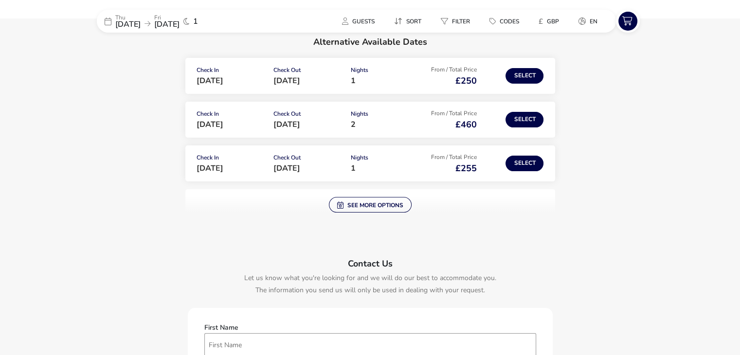
scroll to position [146, 0]
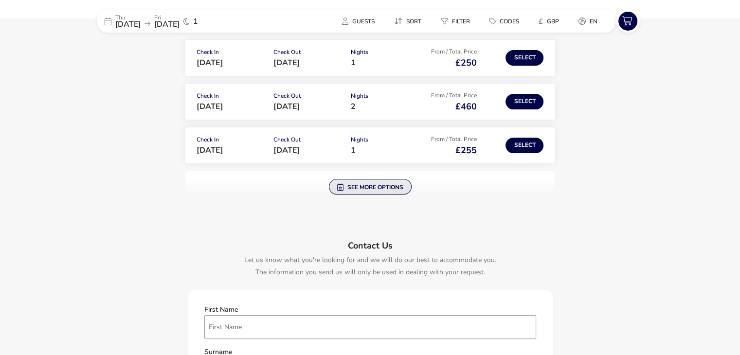
click at [353, 189] on button "See more options" at bounding box center [370, 187] width 83 height 16
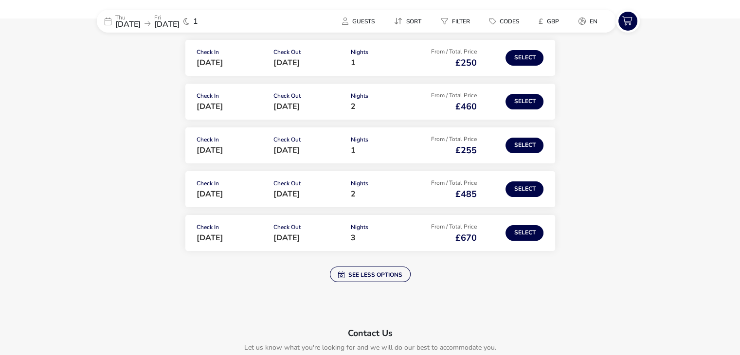
scroll to position [97, 0]
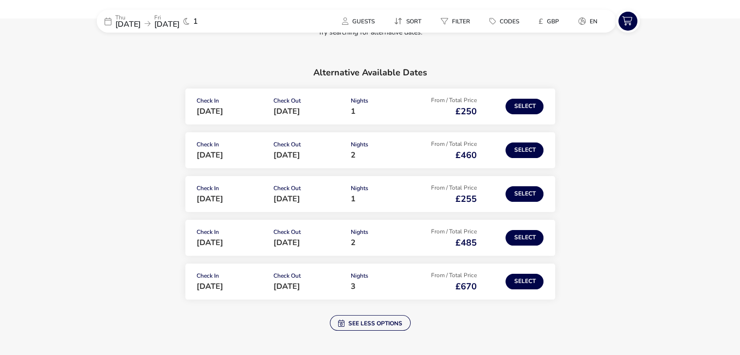
click at [119, 21] on span "[DATE]" at bounding box center [127, 24] width 25 height 11
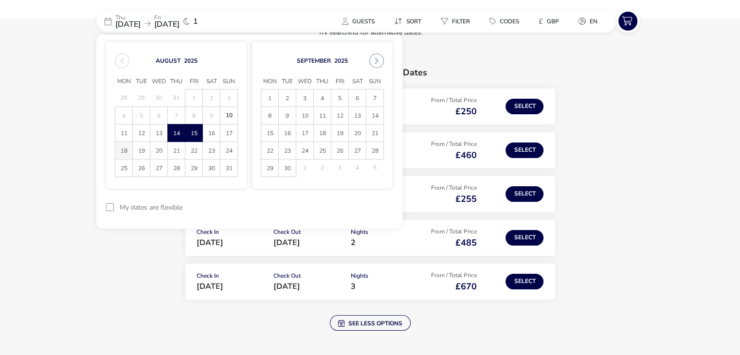
click at [130, 151] on span "18" at bounding box center [123, 150] width 17 height 17
click at [137, 150] on span "19" at bounding box center [141, 150] width 17 height 17
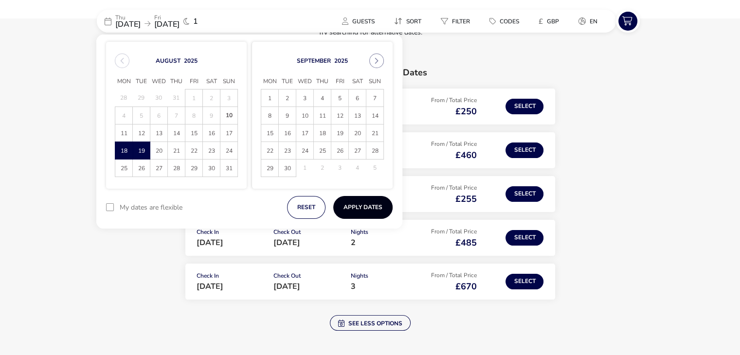
click at [357, 213] on button "Apply Dates" at bounding box center [362, 207] width 59 height 23
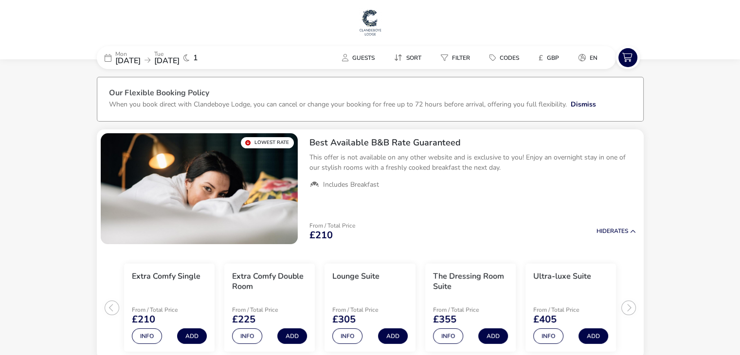
click at [131, 60] on span "[DATE]" at bounding box center [127, 60] width 25 height 11
click at [111, 56] on div "[DATE] [DATE] 1" at bounding box center [170, 57] width 146 height 23
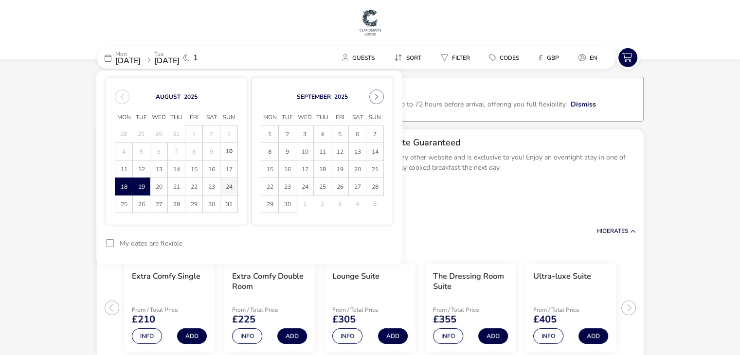
click at [228, 188] on span "24" at bounding box center [228, 186] width 17 height 17
click at [123, 205] on span "25" at bounding box center [123, 204] width 17 height 17
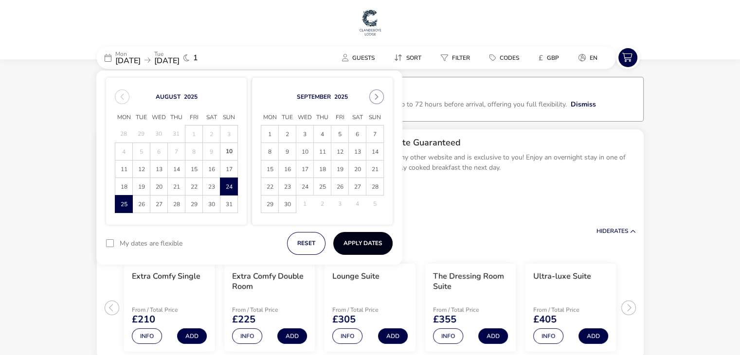
click at [357, 240] on button "Apply Dates" at bounding box center [362, 243] width 59 height 23
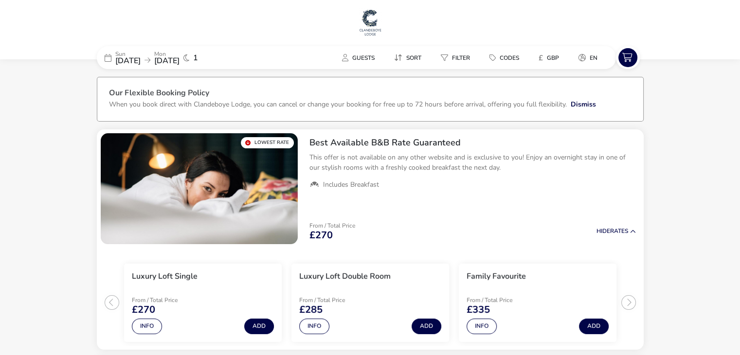
click at [141, 62] on span "[DATE]" at bounding box center [127, 60] width 25 height 11
click at [180, 54] on p "Mon" at bounding box center [166, 54] width 25 height 6
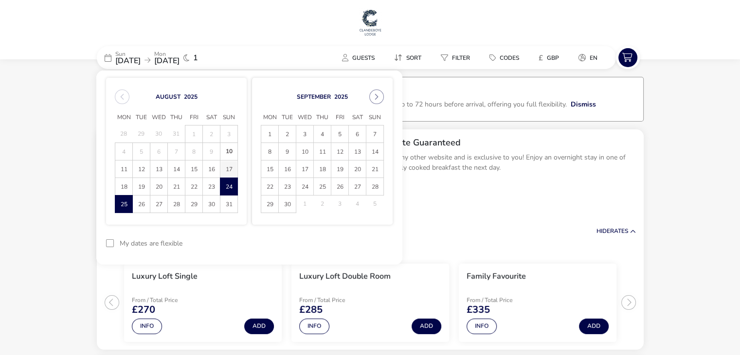
click at [231, 170] on span "17" at bounding box center [228, 169] width 17 height 17
click at [128, 187] on span "18" at bounding box center [123, 186] width 17 height 17
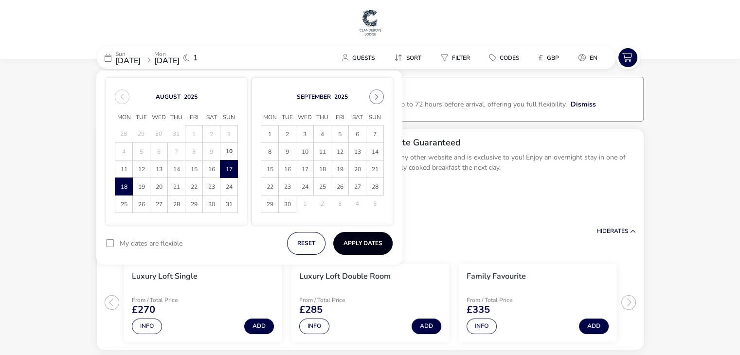
click at [357, 242] on button "Apply Dates" at bounding box center [362, 243] width 59 height 23
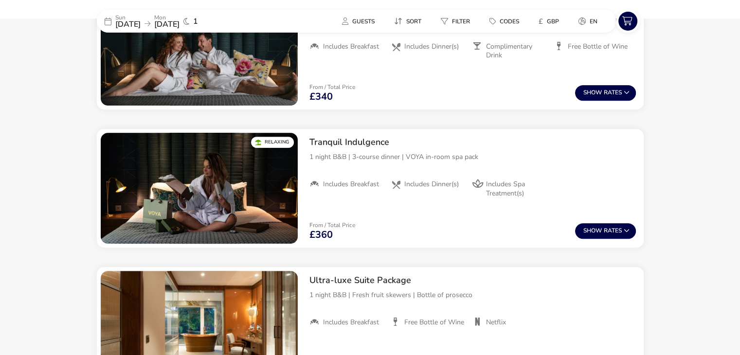
scroll to position [566, 0]
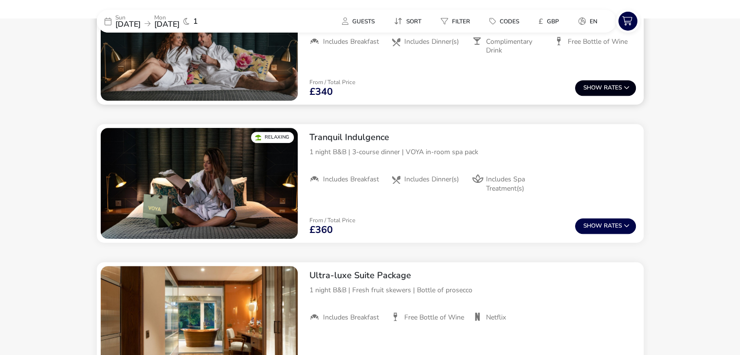
click at [611, 87] on button "Show Rates" at bounding box center [605, 88] width 61 height 16
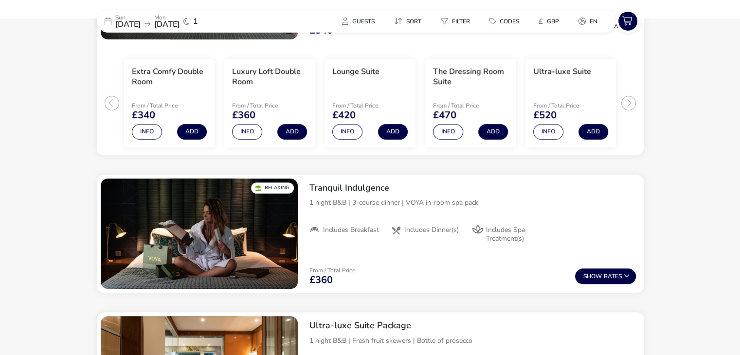
scroll to position [650, 0]
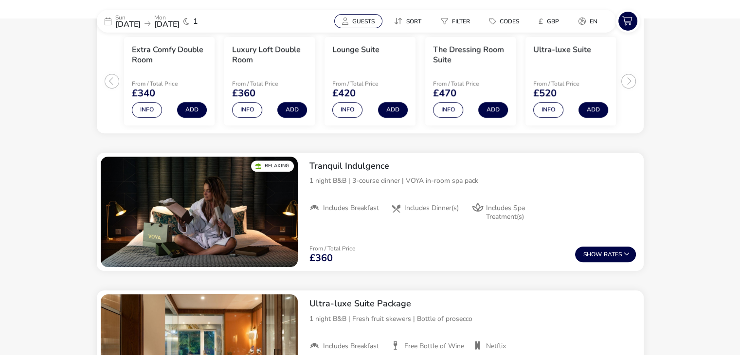
click at [364, 16] on button "Guests" at bounding box center [358, 21] width 48 height 14
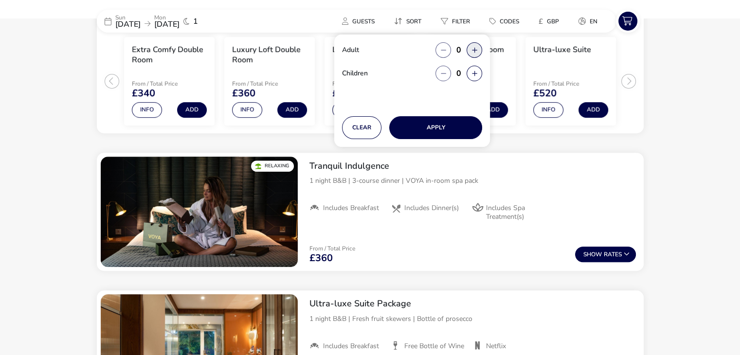
click at [473, 47] on button "button" at bounding box center [475, 50] width 16 height 16
type input "2"
click at [460, 128] on button "Apply" at bounding box center [435, 127] width 93 height 23
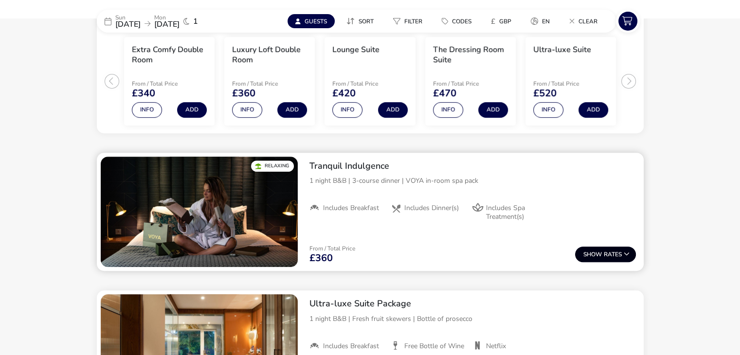
click at [601, 260] on button "Show Rates" at bounding box center [605, 255] width 61 height 16
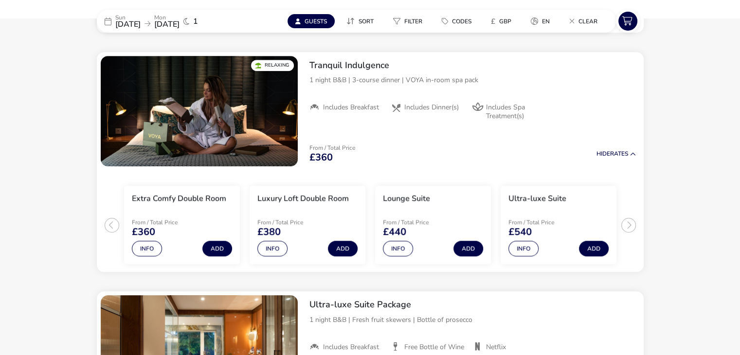
scroll to position [753, 0]
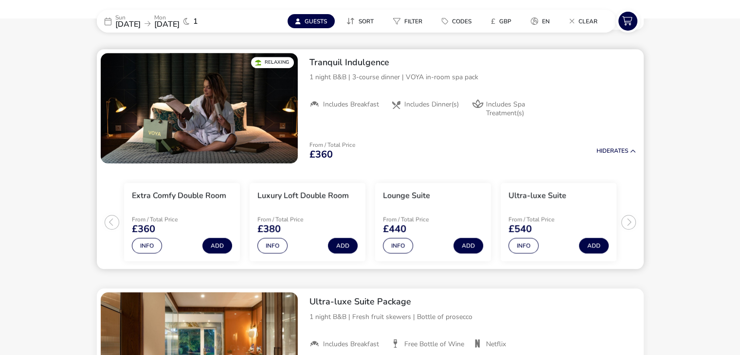
click at [489, 104] on span "Includes Spa Treatment(s)" at bounding box center [516, 109] width 60 height 18
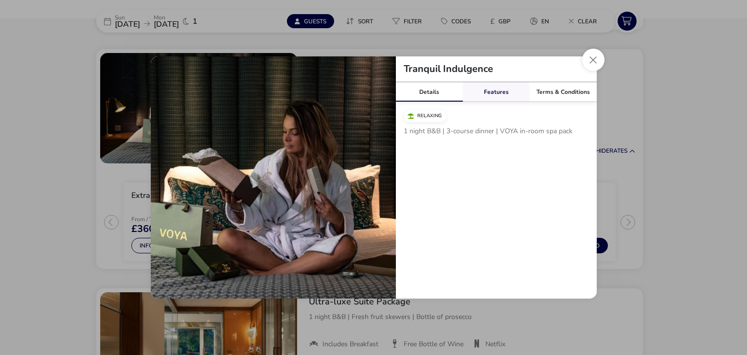
click at [492, 95] on link "Features" at bounding box center [496, 91] width 67 height 19
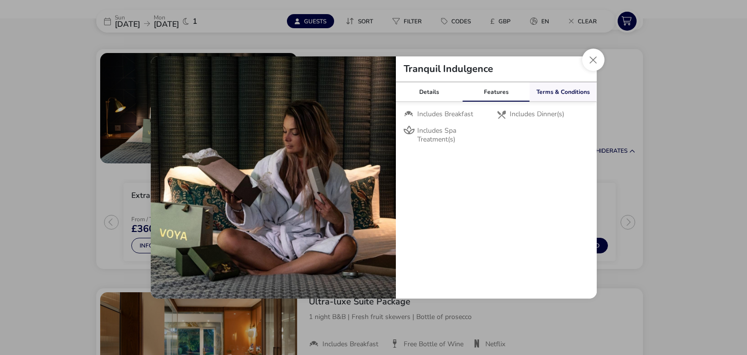
click at [559, 93] on link "Terms & Conditions" at bounding box center [563, 91] width 67 height 19
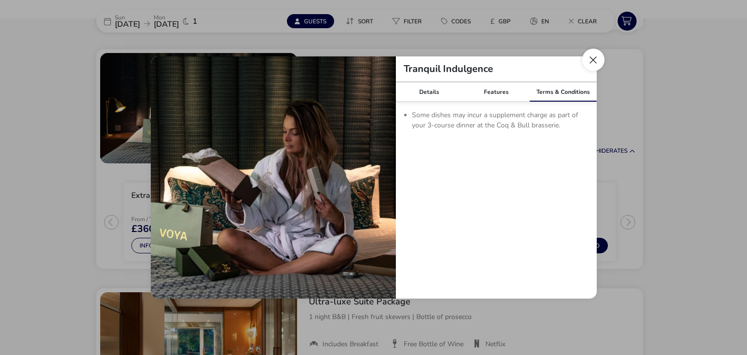
click at [594, 69] on button "Close modal" at bounding box center [593, 60] width 22 height 22
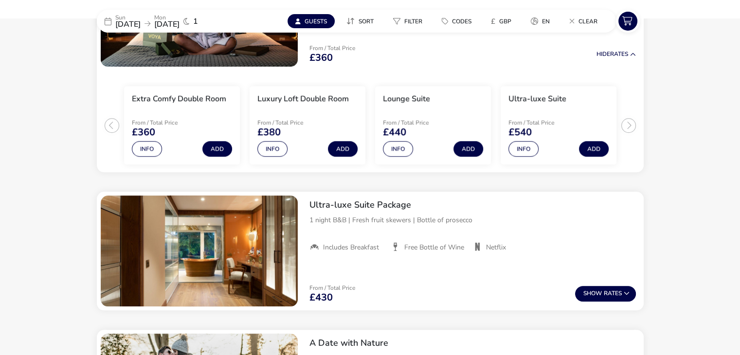
scroll to position [850, 0]
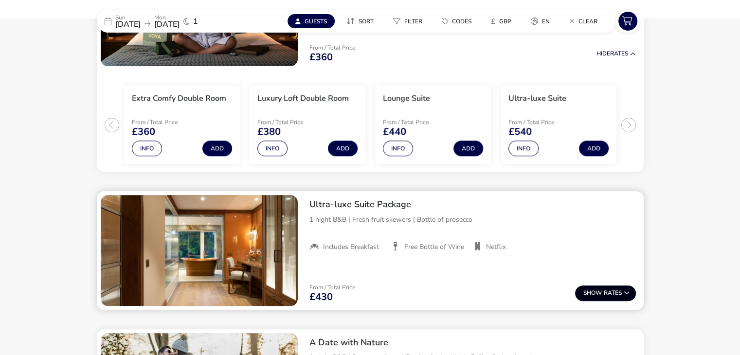
click at [607, 293] on button "Show Rates" at bounding box center [605, 294] width 61 height 16
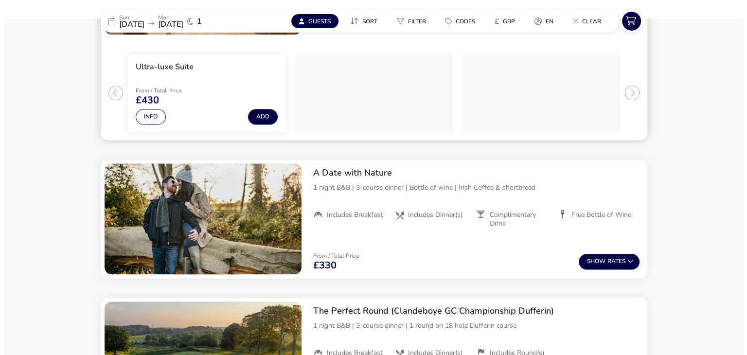
scroll to position [1138, 0]
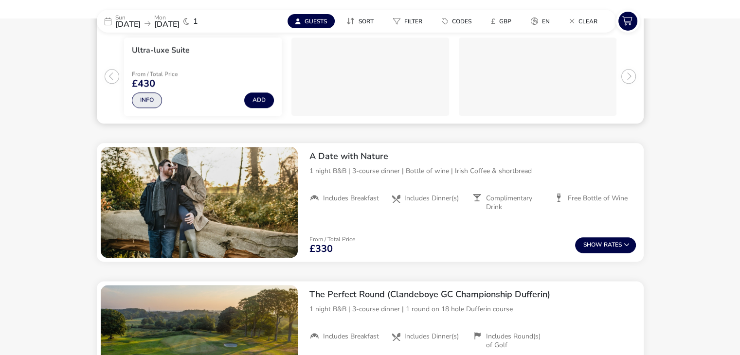
click at [140, 97] on button "Info" at bounding box center [147, 100] width 30 height 16
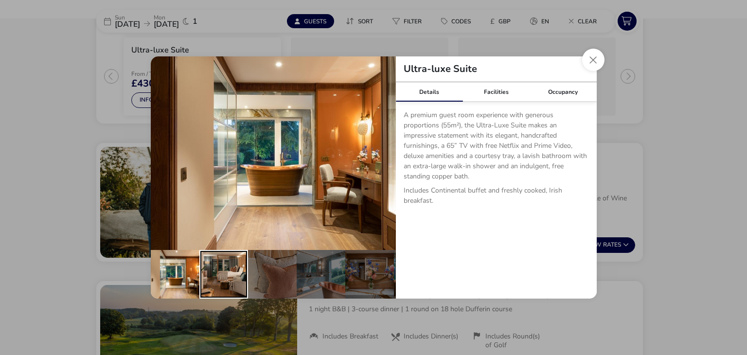
click at [225, 267] on div "details" at bounding box center [223, 274] width 49 height 49
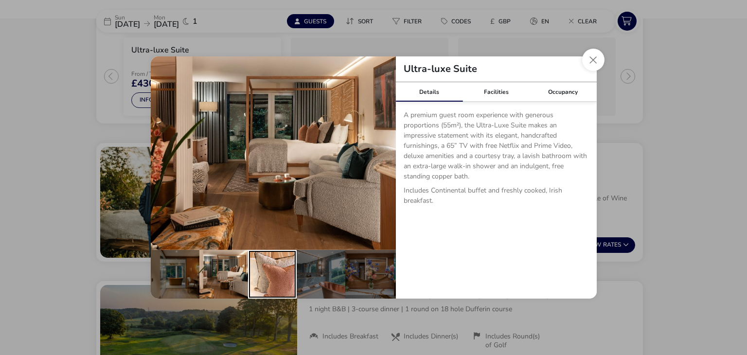
click at [286, 274] on div "details" at bounding box center [272, 274] width 49 height 49
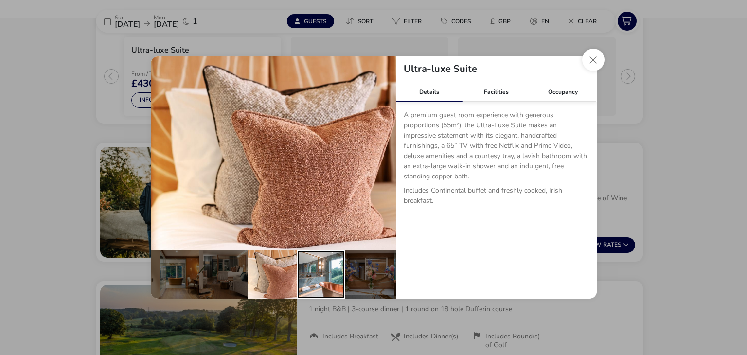
click at [314, 275] on div "details" at bounding box center [321, 274] width 49 height 49
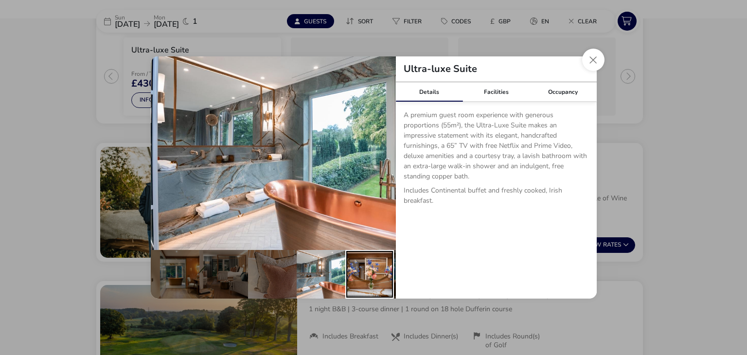
click at [356, 269] on div "details" at bounding box center [369, 274] width 49 height 49
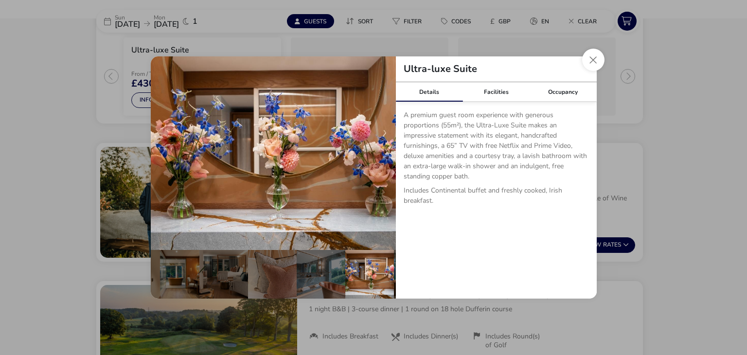
click at [396, 276] on div "Details Facilities Occupancy A premium guest room experience with generous prop…" at bounding box center [496, 190] width 201 height 217
click at [499, 91] on link "Facilities" at bounding box center [496, 91] width 67 height 19
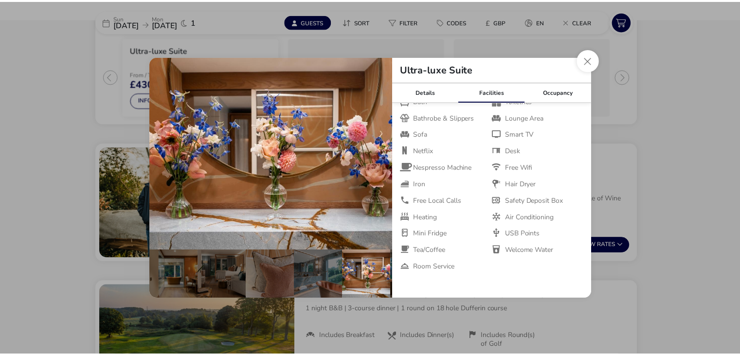
scroll to position [57, 0]
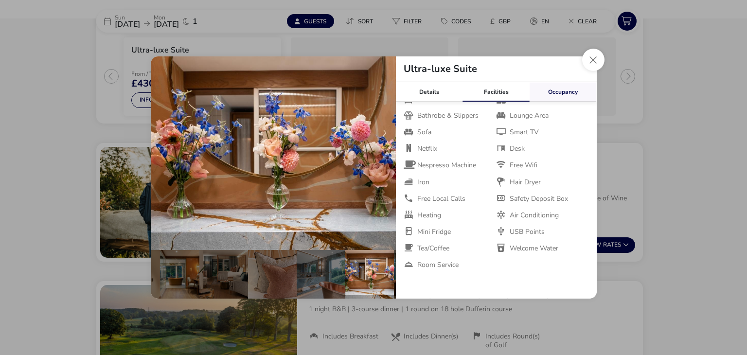
click at [570, 94] on link "Occupancy" at bounding box center [563, 91] width 67 height 19
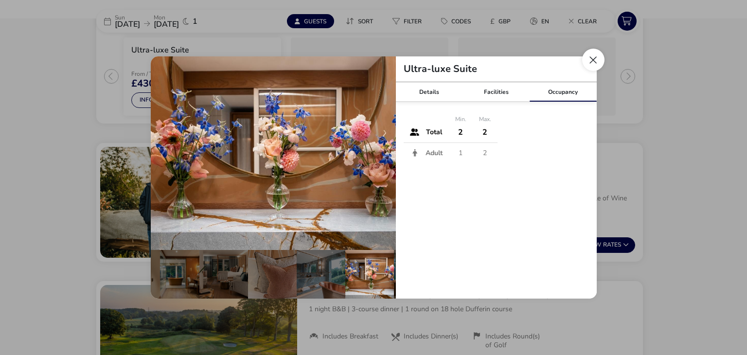
click at [588, 59] on button "Close dialog" at bounding box center [593, 60] width 22 height 22
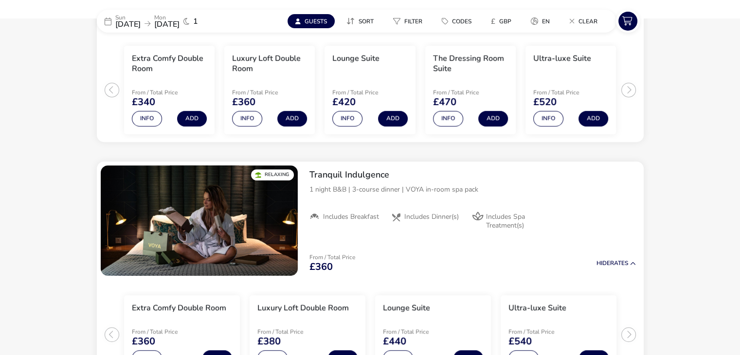
scroll to position [749, 0]
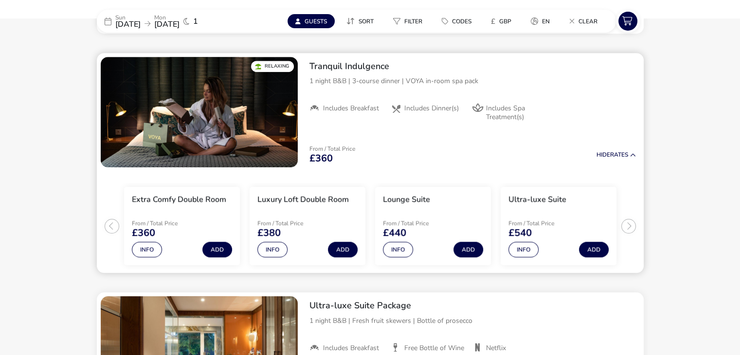
click at [629, 226] on ul "Extra Comfy Double Room From / Total Price £360 Info Add Luxury Loft Double Roo…" at bounding box center [370, 222] width 547 height 102
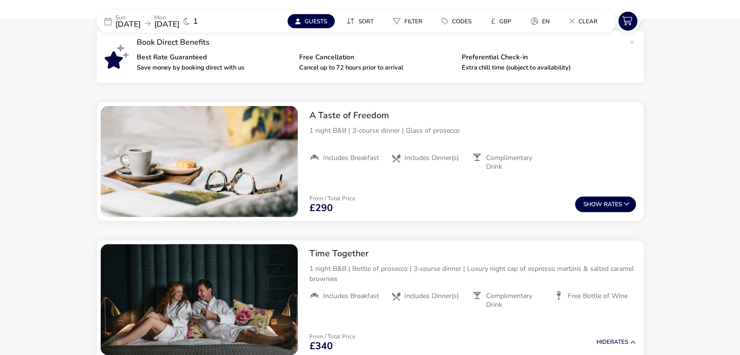
scroll to position [311, 0]
click at [602, 200] on button "Show Rates" at bounding box center [605, 205] width 61 height 16
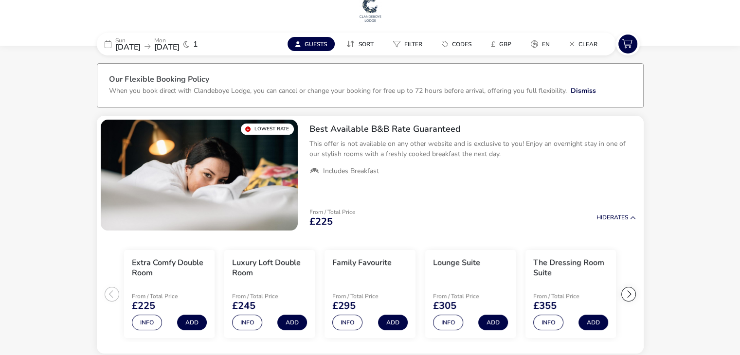
scroll to position [0, 0]
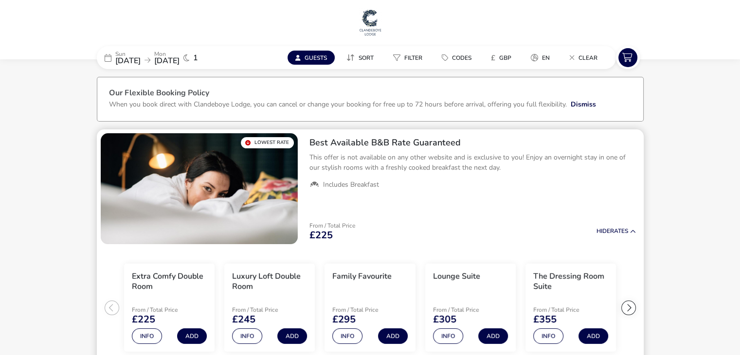
click at [631, 313] on div at bounding box center [628, 308] width 15 height 15
click at [630, 313] on ul "Extra Comfy Double Room From / Total Price £225 Info Add Luxury Loft Double Roo…" at bounding box center [370, 308] width 547 height 120
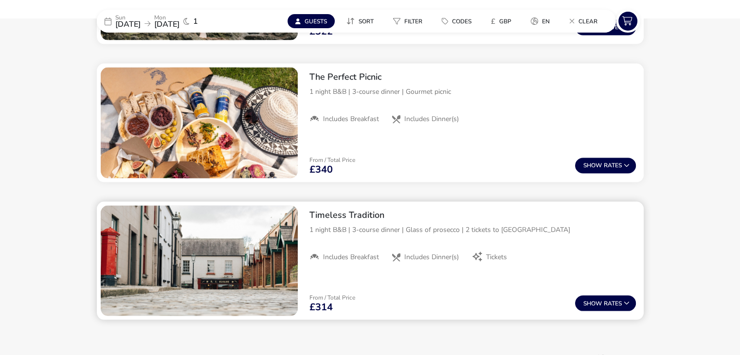
scroll to position [1911, 0]
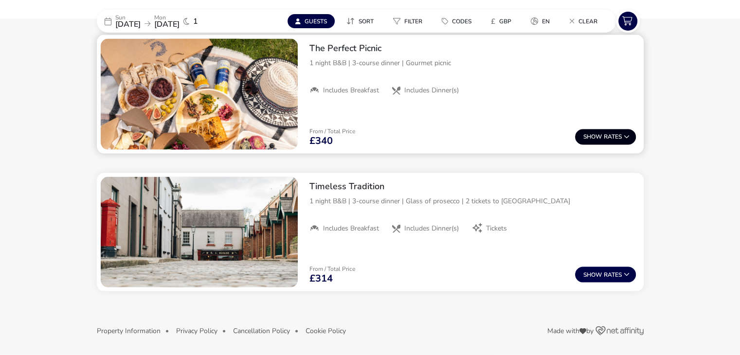
click at [594, 131] on button "Show Rates" at bounding box center [605, 137] width 61 height 16
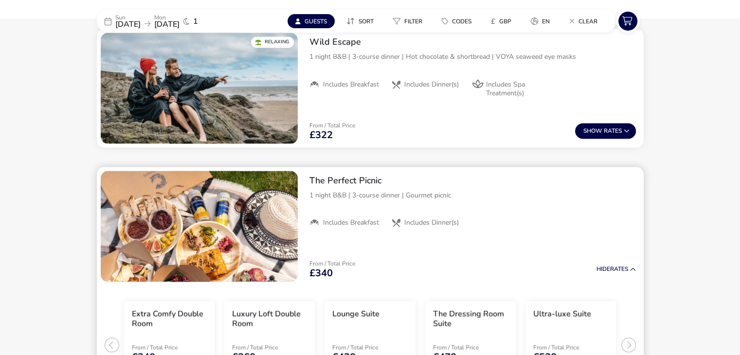
scroll to position [1730, 0]
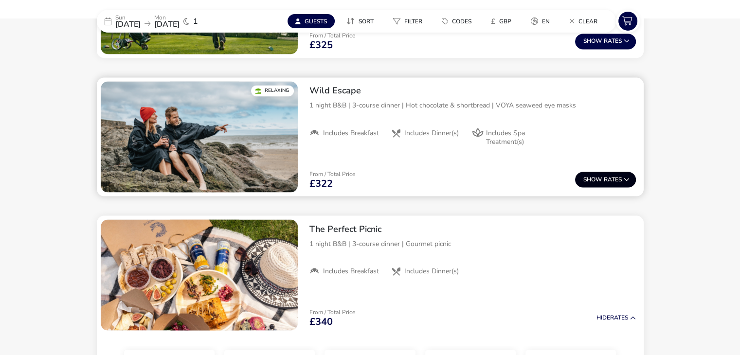
click at [590, 180] on span "Show" at bounding box center [593, 179] width 20 height 6
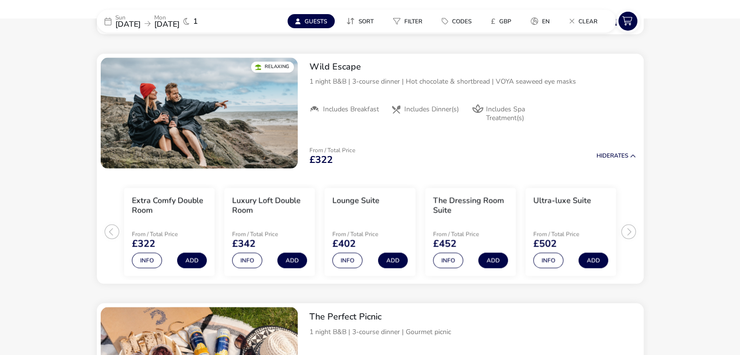
scroll to position [1758, 0]
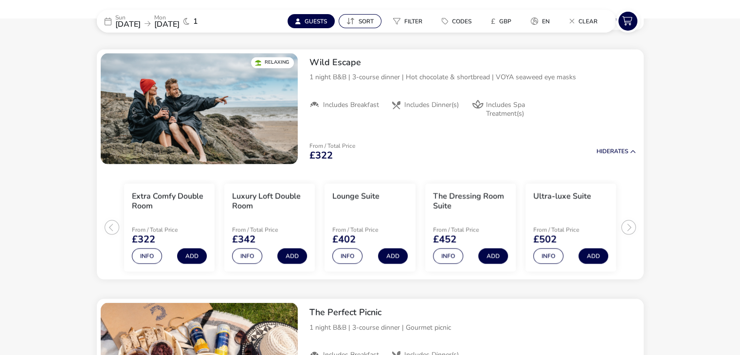
click at [372, 26] on button "Sort" at bounding box center [360, 21] width 43 height 14
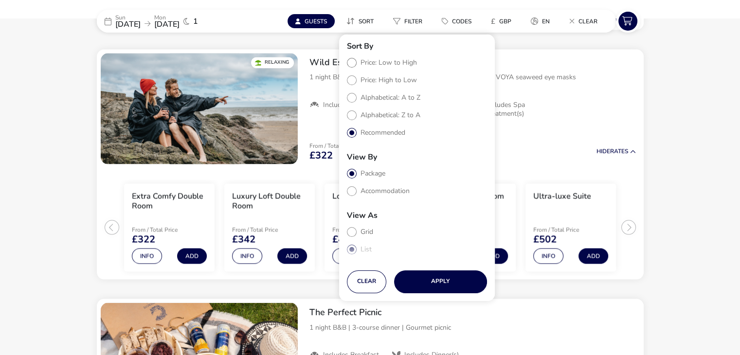
click at [393, 59] on label "Price: Low to High" at bounding box center [382, 62] width 70 height 9
radio input "true"
click at [415, 277] on button "Apply" at bounding box center [440, 282] width 93 height 23
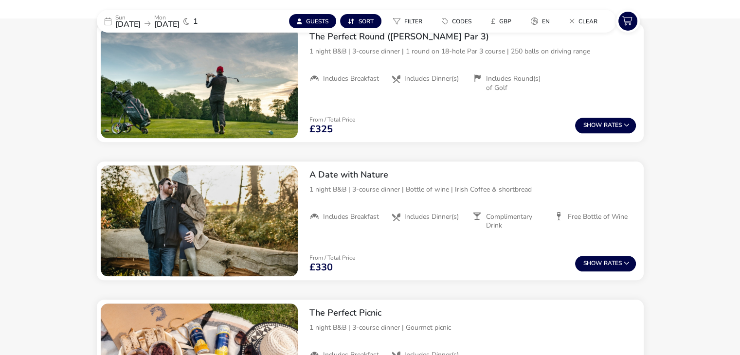
scroll to position [1119, 0]
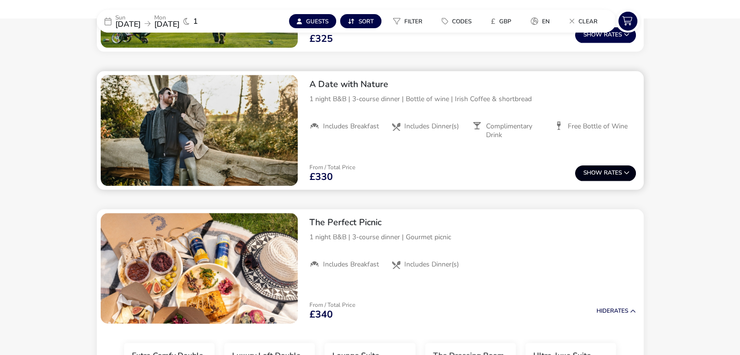
click at [599, 167] on button "Show Rates" at bounding box center [605, 173] width 61 height 16
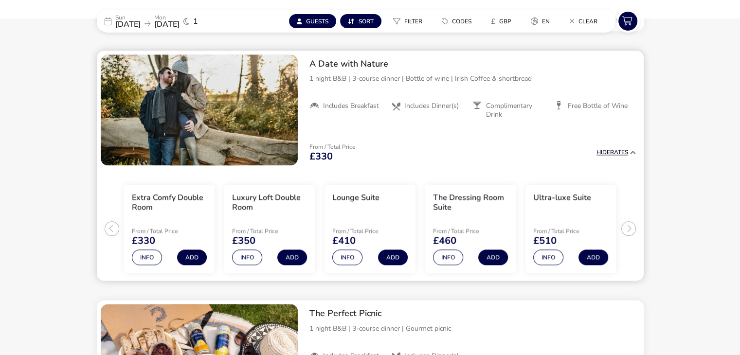
scroll to position [1141, 0]
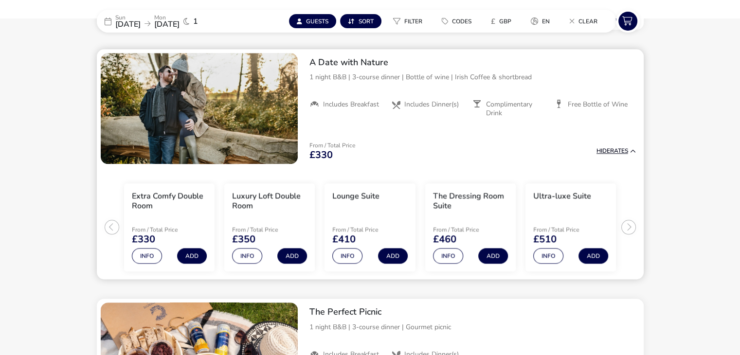
click at [603, 151] on span "Hide" at bounding box center [603, 151] width 14 height 8
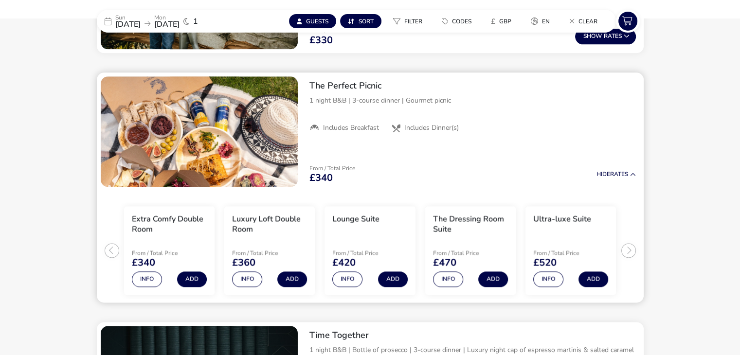
scroll to position [1287, 0]
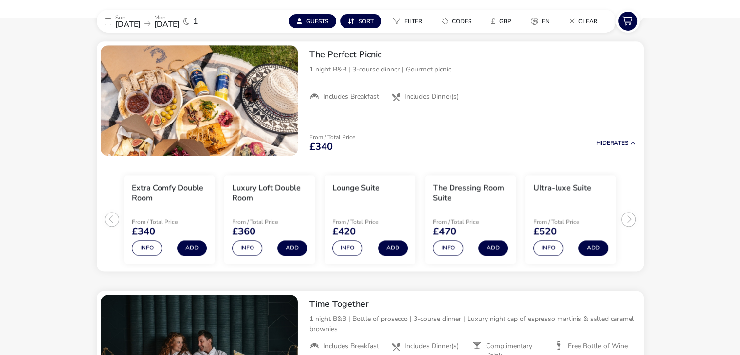
click at [150, 23] on icon at bounding box center [147, 23] width 6 height 7
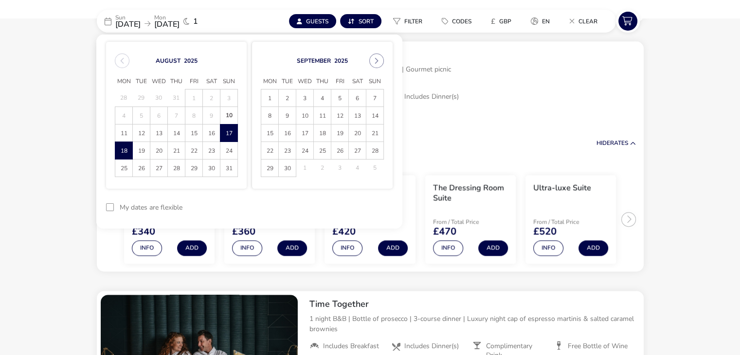
click at [123, 154] on span "18" at bounding box center [123, 150] width 17 height 17
click at [145, 155] on span "19" at bounding box center [141, 150] width 17 height 17
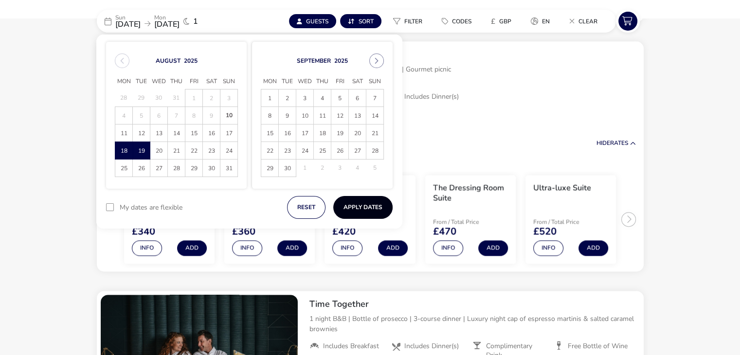
click at [359, 208] on button "Apply Dates" at bounding box center [362, 207] width 59 height 23
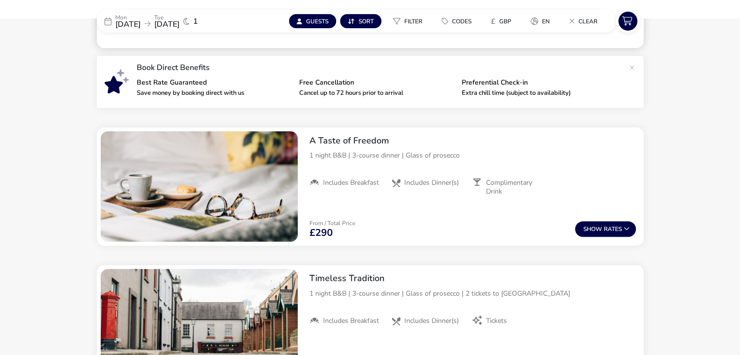
scroll to position [323, 0]
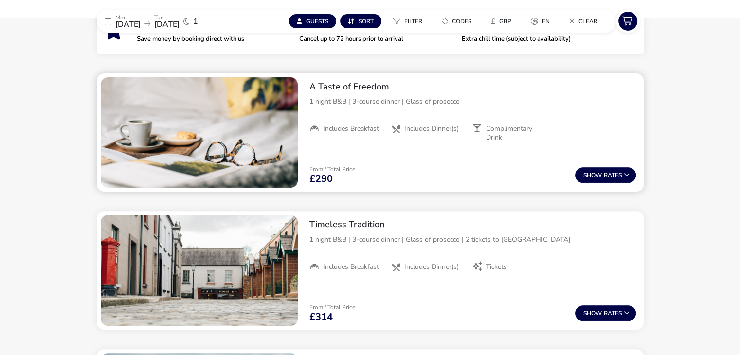
click at [583, 170] on button "Show Rates" at bounding box center [605, 175] width 61 height 16
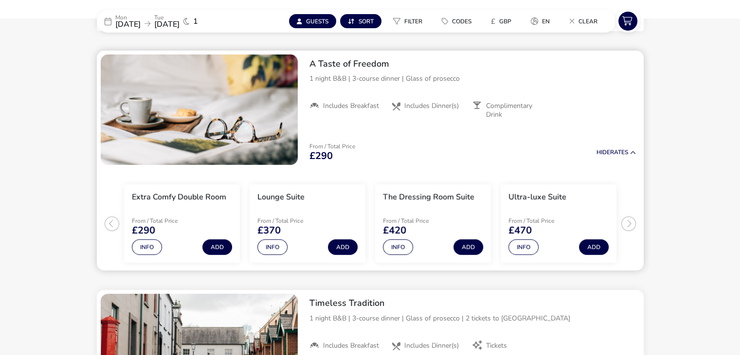
scroll to position [347, 0]
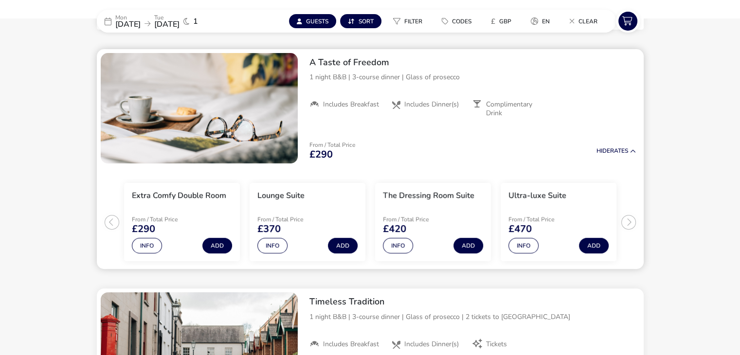
click at [603, 155] on div "From / Total Price £290 Hide Rates" at bounding box center [473, 150] width 342 height 33
click at [603, 148] on span "Hide" at bounding box center [603, 151] width 14 height 8
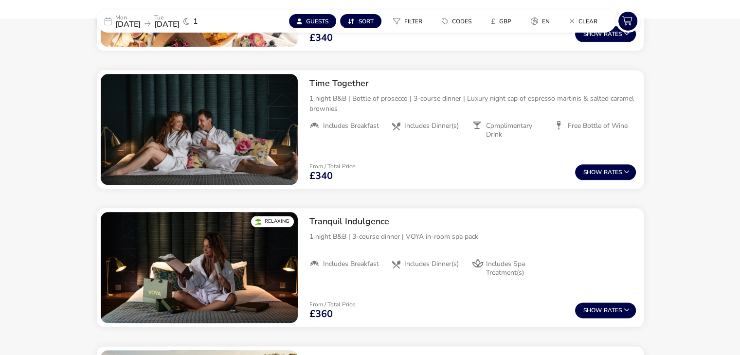
scroll to position [1174, 0]
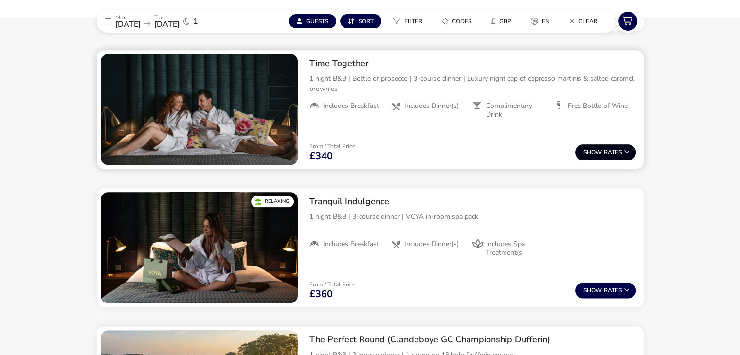
click at [597, 152] on span "Show" at bounding box center [593, 152] width 20 height 6
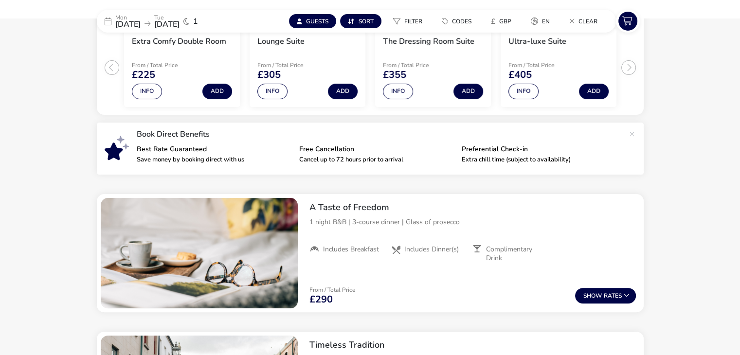
scroll to position [0, 0]
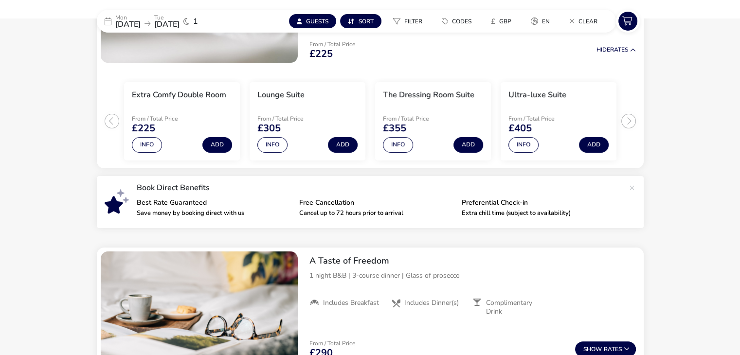
scroll to position [195, 0]
